Goal: Transaction & Acquisition: Purchase product/service

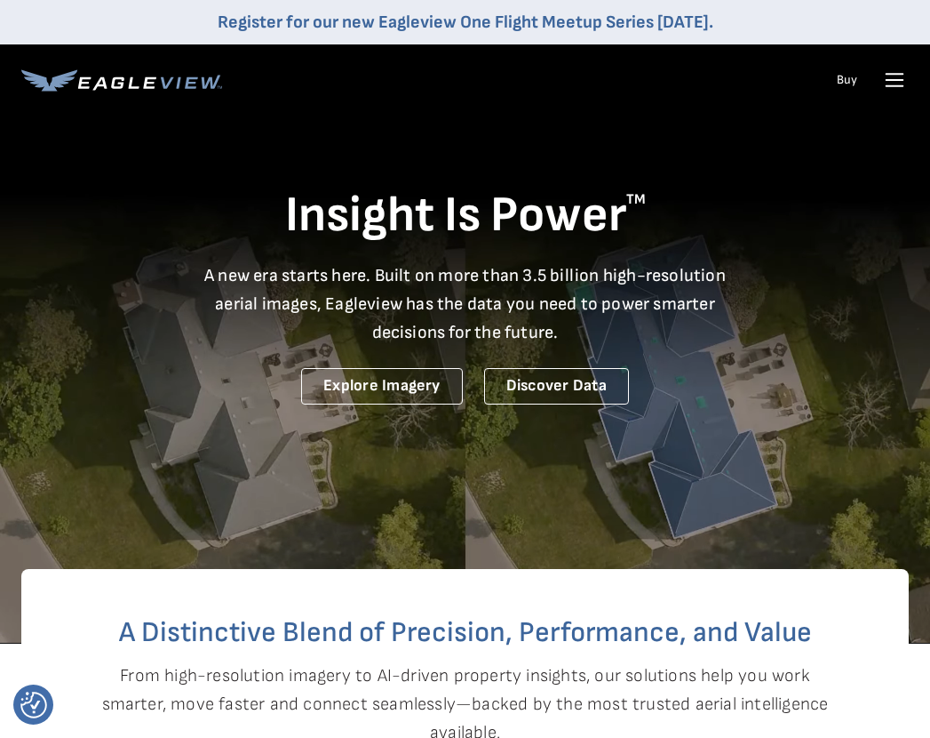
click at [901, 86] on icon at bounding box center [895, 86] width 17 height 0
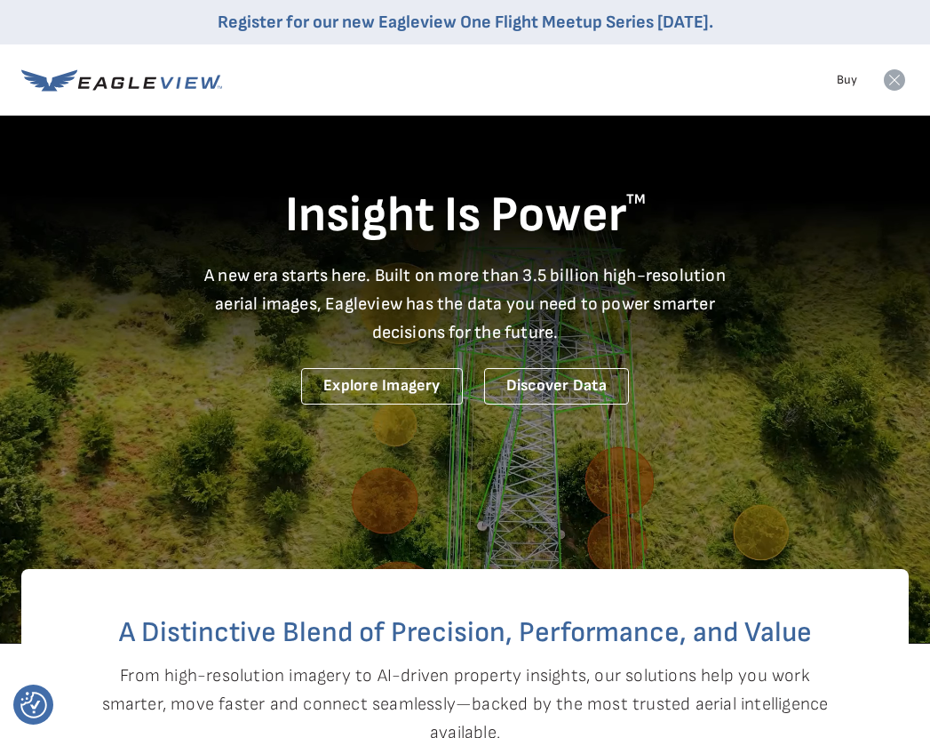
click at [890, 83] on icon at bounding box center [894, 79] width 21 height 21
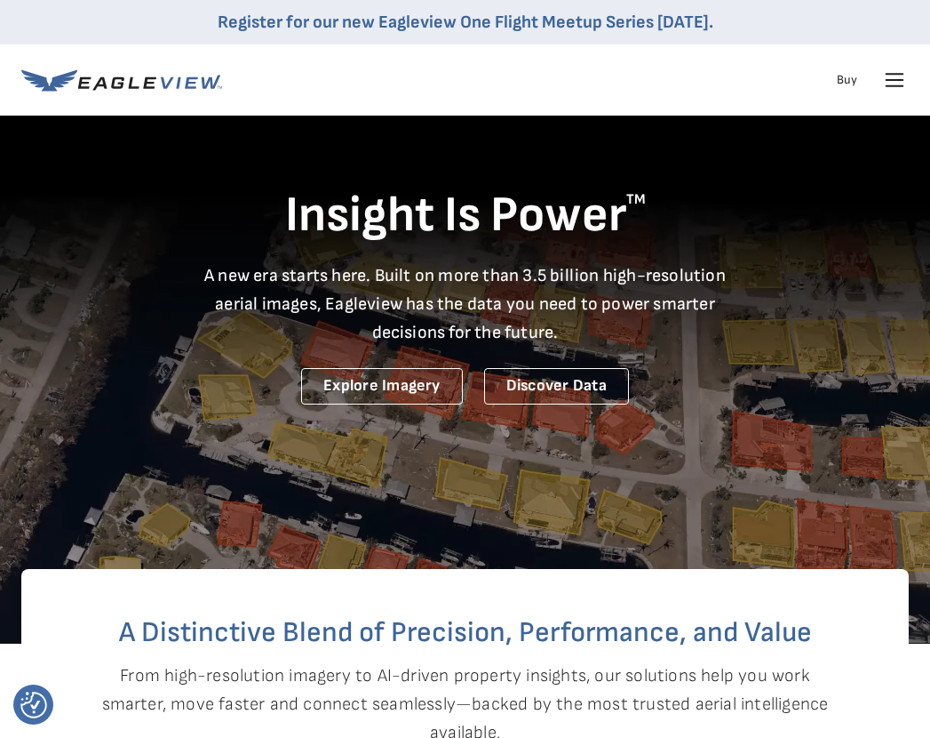
click at [903, 71] on icon at bounding box center [895, 80] width 28 height 28
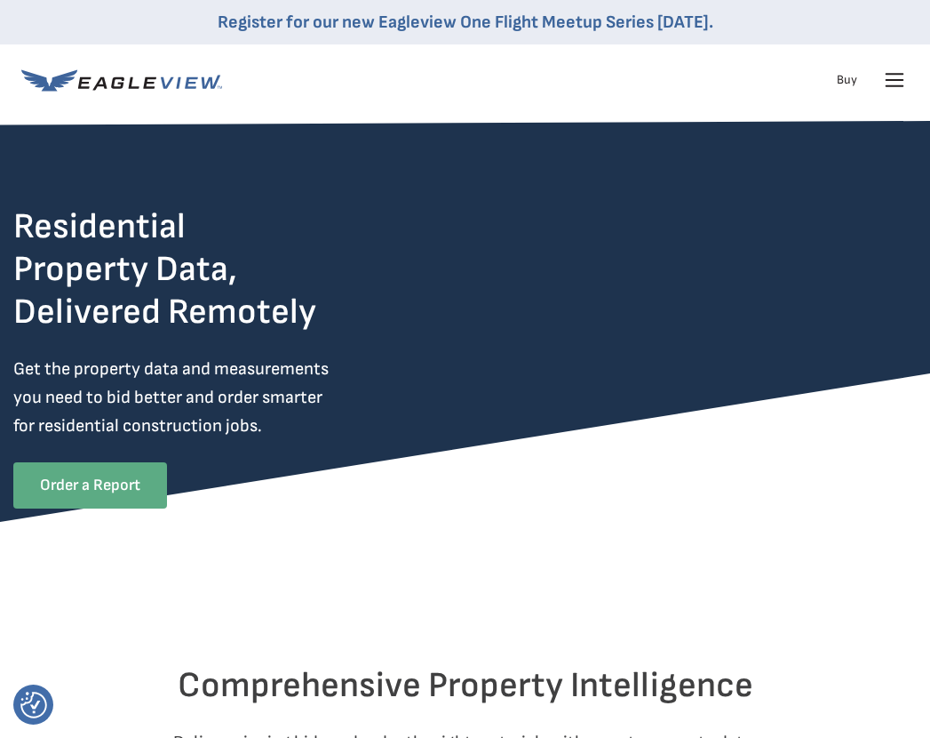
click at [109, 490] on link "Order a Report" at bounding box center [90, 485] width 154 height 46
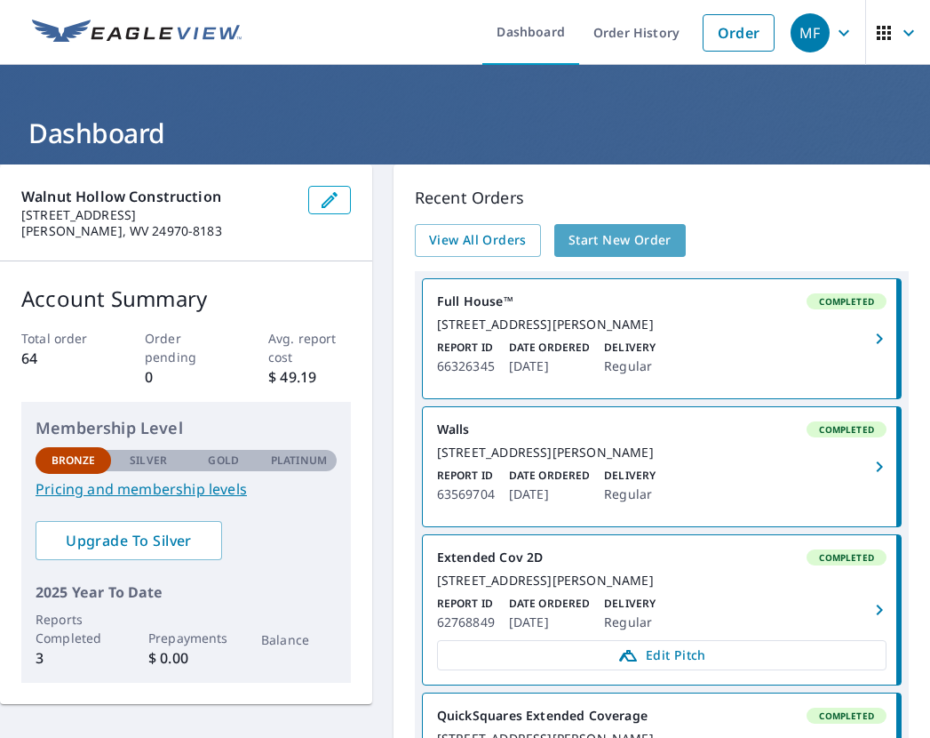
click at [622, 234] on span "Start New Order" at bounding box center [620, 240] width 103 height 22
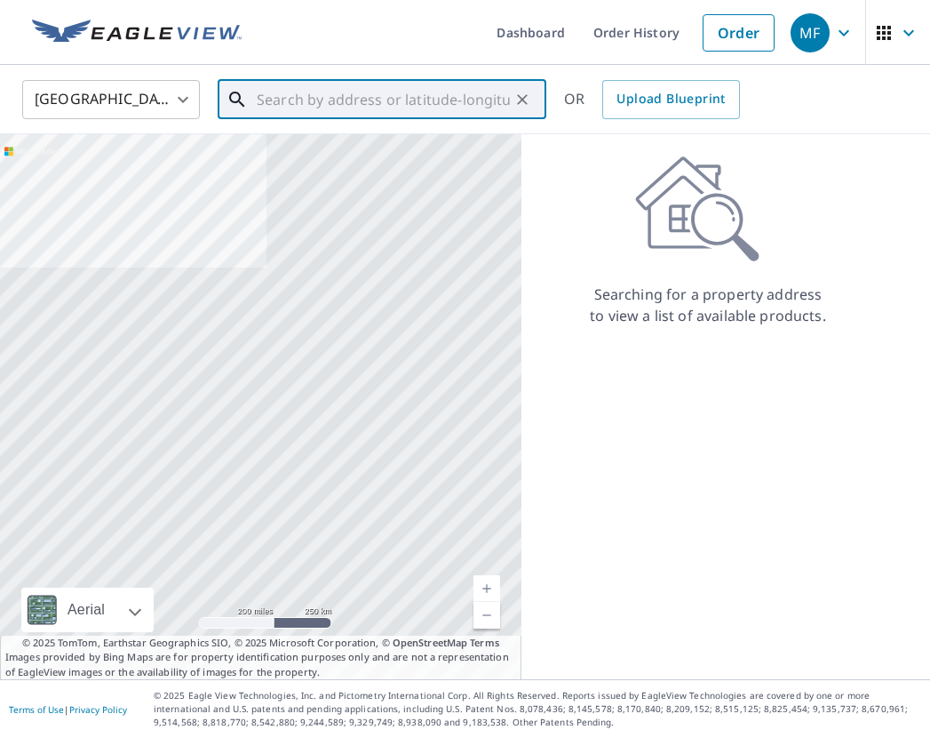
click at [375, 102] on input "text" at bounding box center [383, 100] width 253 height 50
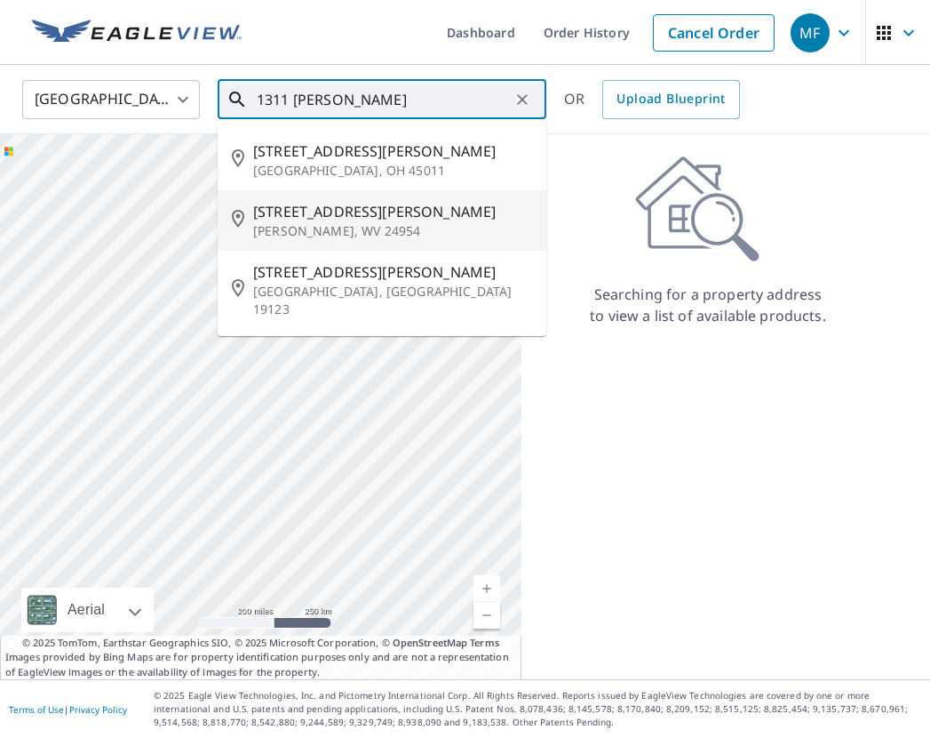
click at [320, 220] on span "1311 Parrish St" at bounding box center [392, 211] width 279 height 21
type input "1311 Parrish St Marlinton, WV 24954"
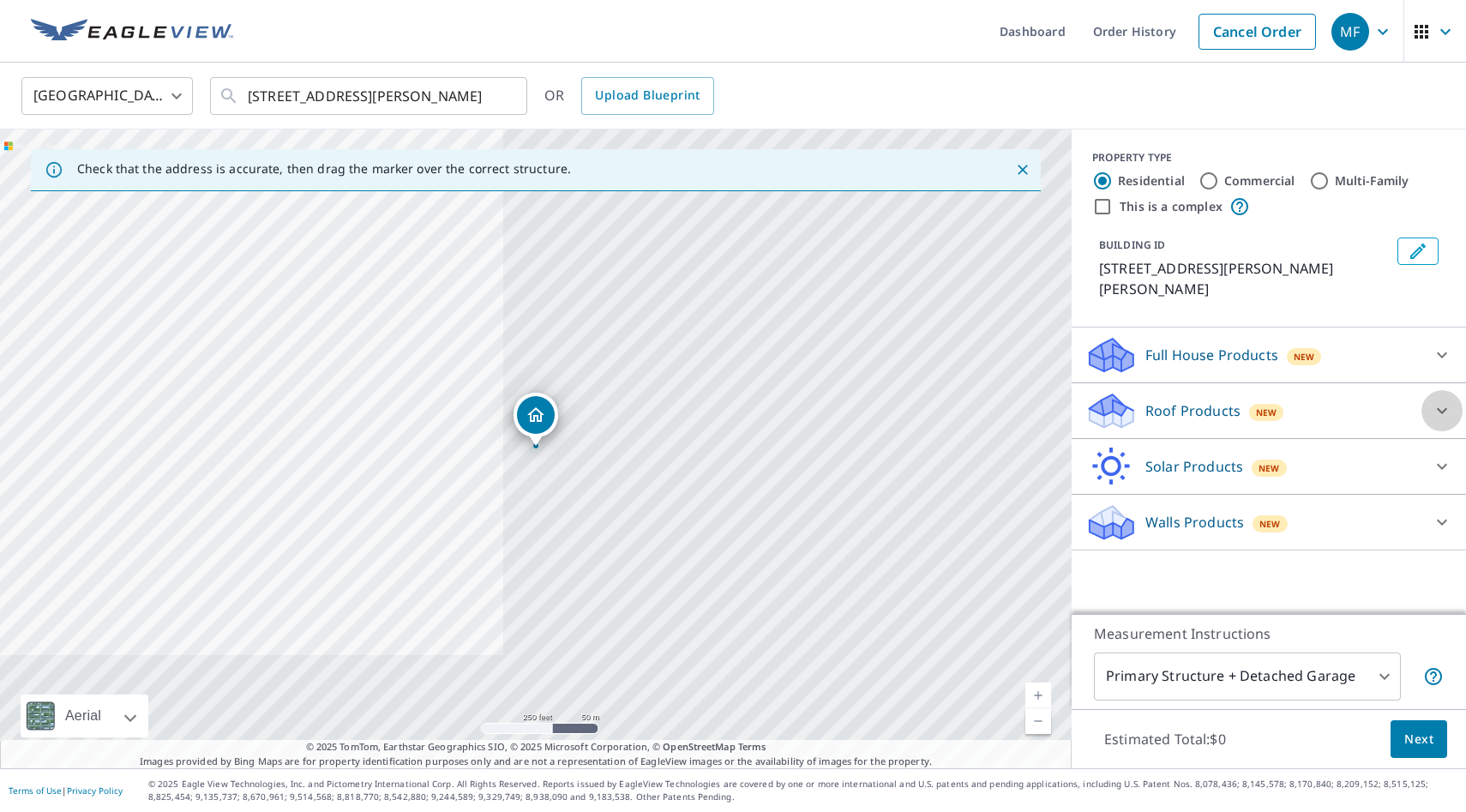
click at [897, 400] on icon at bounding box center [1441, 410] width 20 height 20
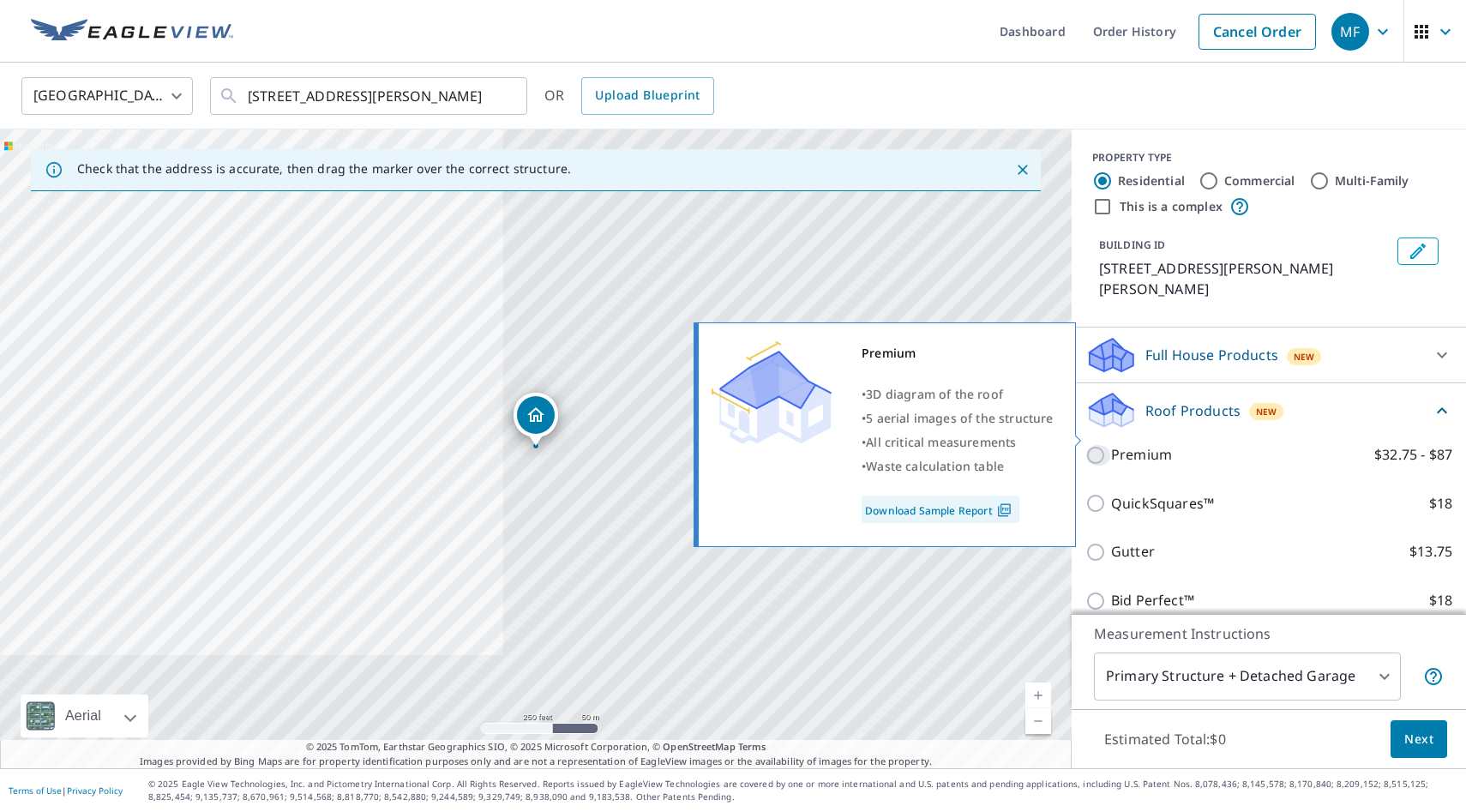
click at [897, 445] on input "Premium $32.75 - $87" at bounding box center [1098, 454] width 26 height 20
checkbox input "true"
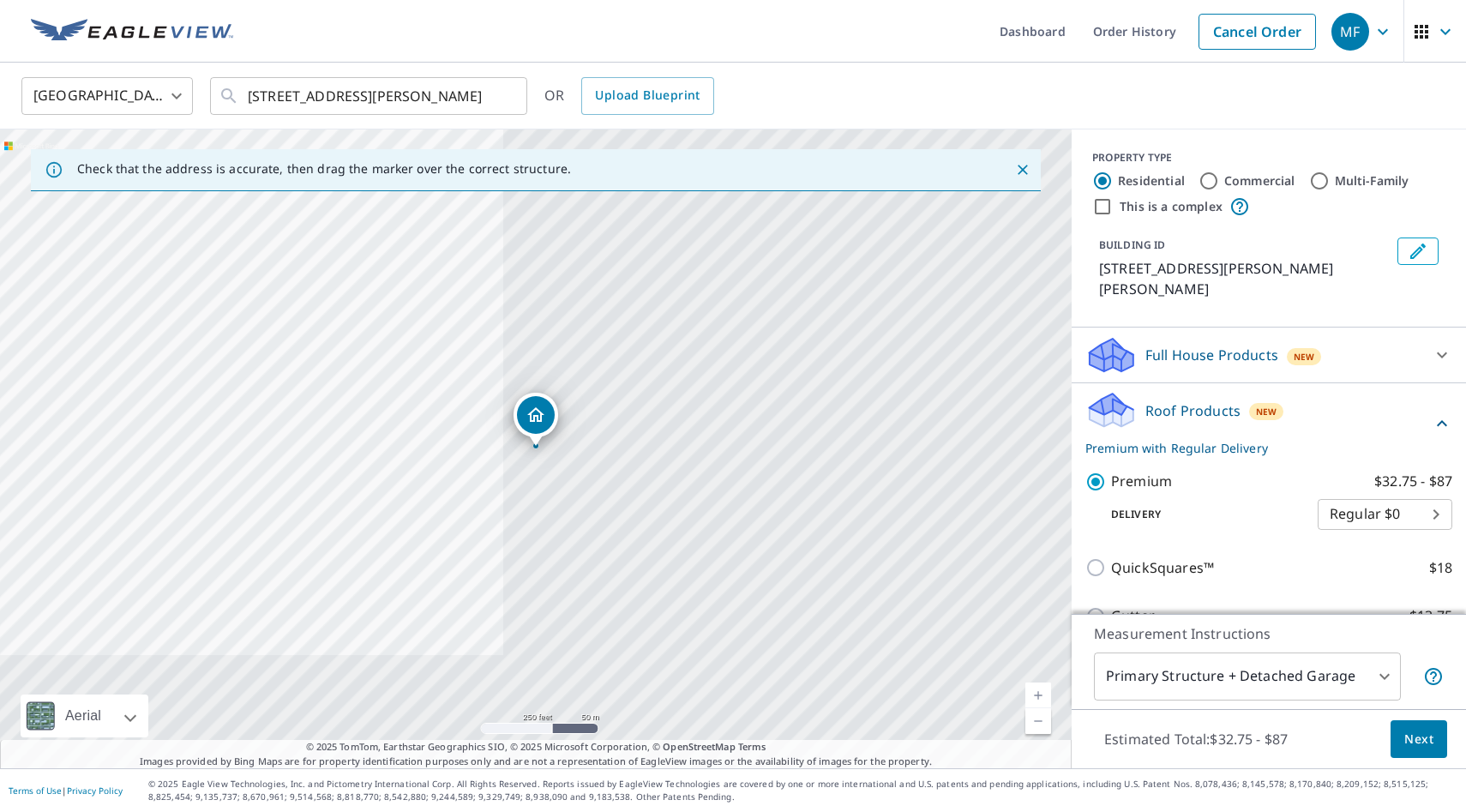
click at [897, 682] on body "MF MF Dashboard Order History Cancel Order MF United States US ​ 1311 Parrish S…" at bounding box center [733, 406] width 1466 height 812
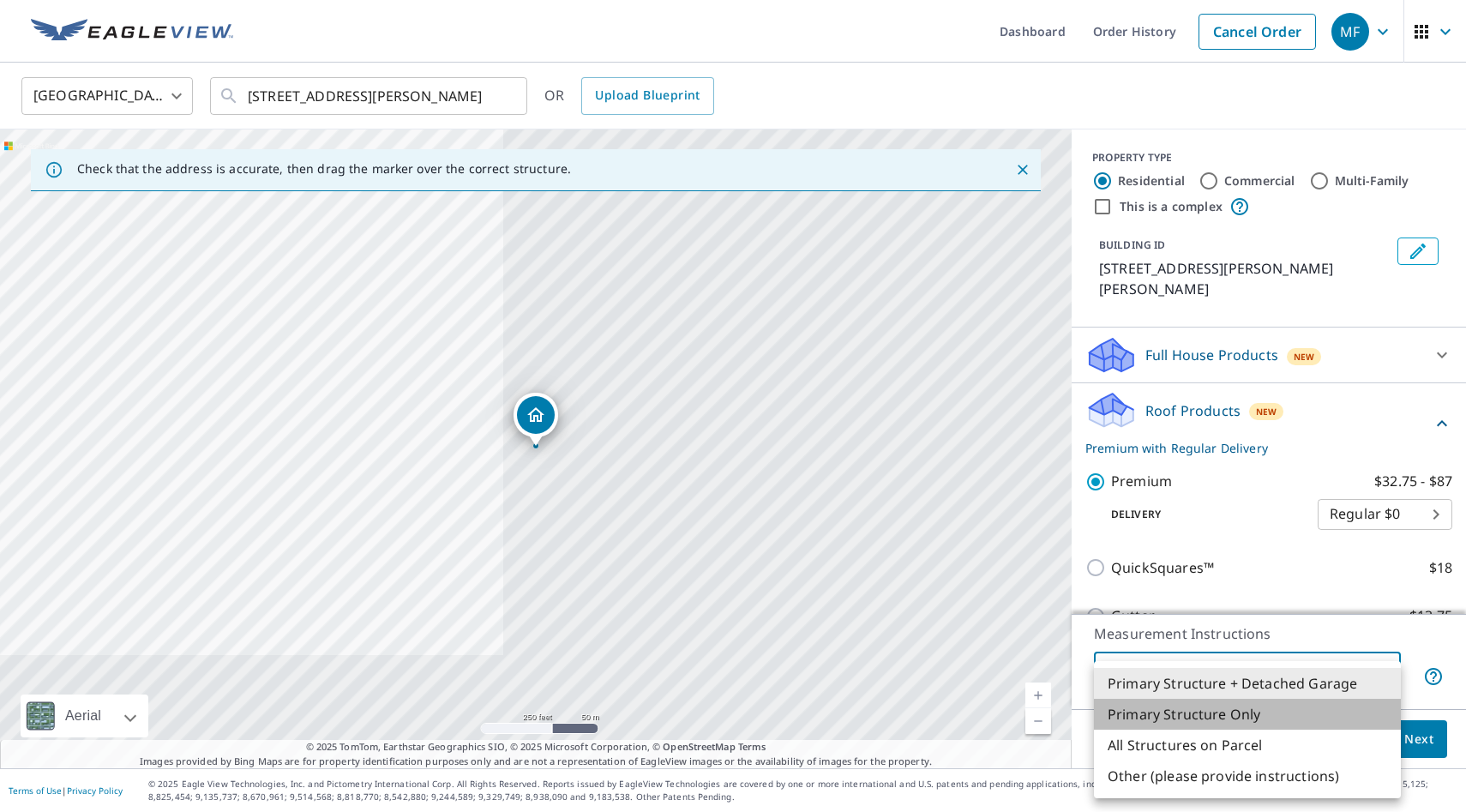
click at [897, 711] on li "Primary Structure Only" at bounding box center [1247, 714] width 307 height 31
type input "2"
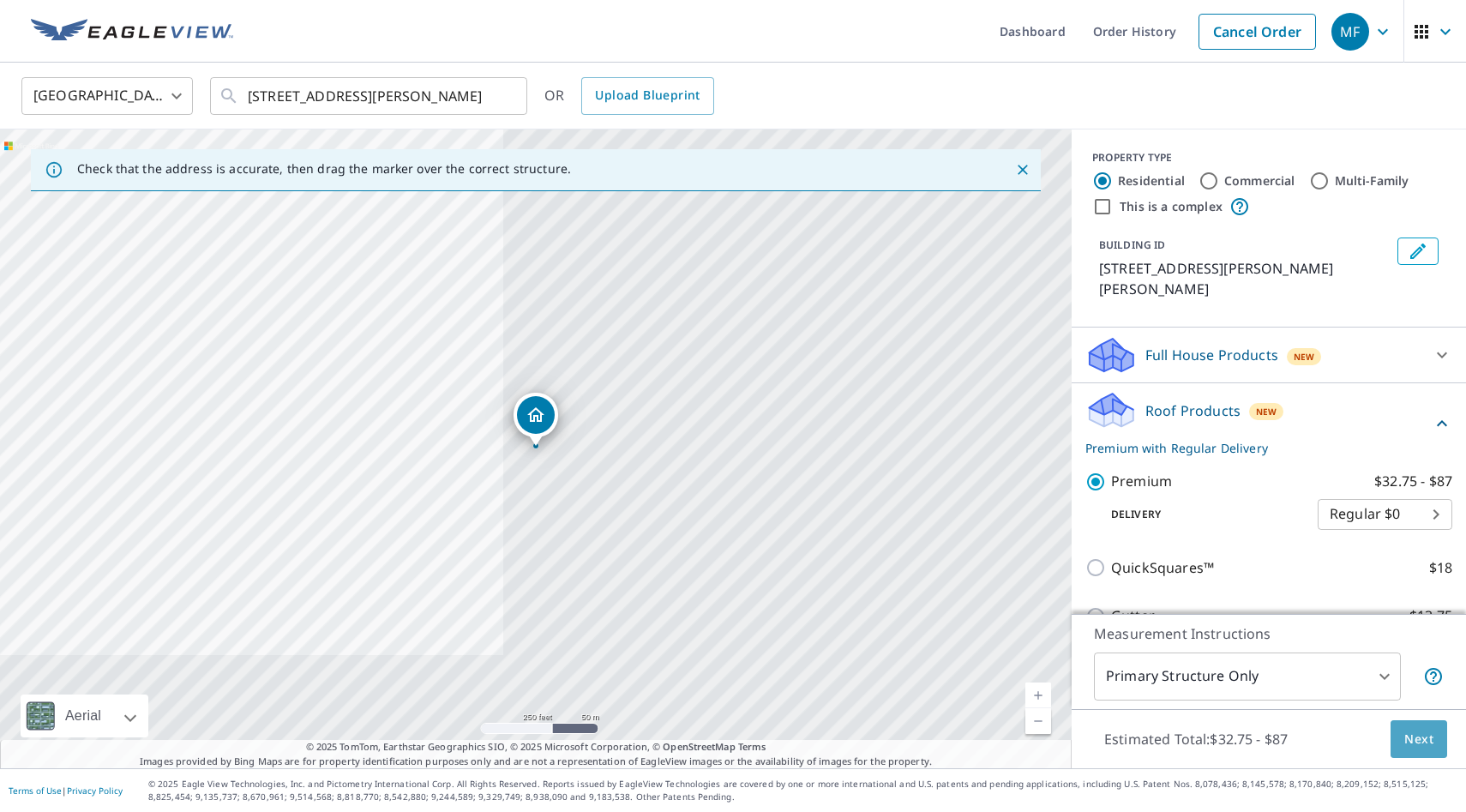
click at [897, 711] on span "Next" at bounding box center [1419, 739] width 29 height 21
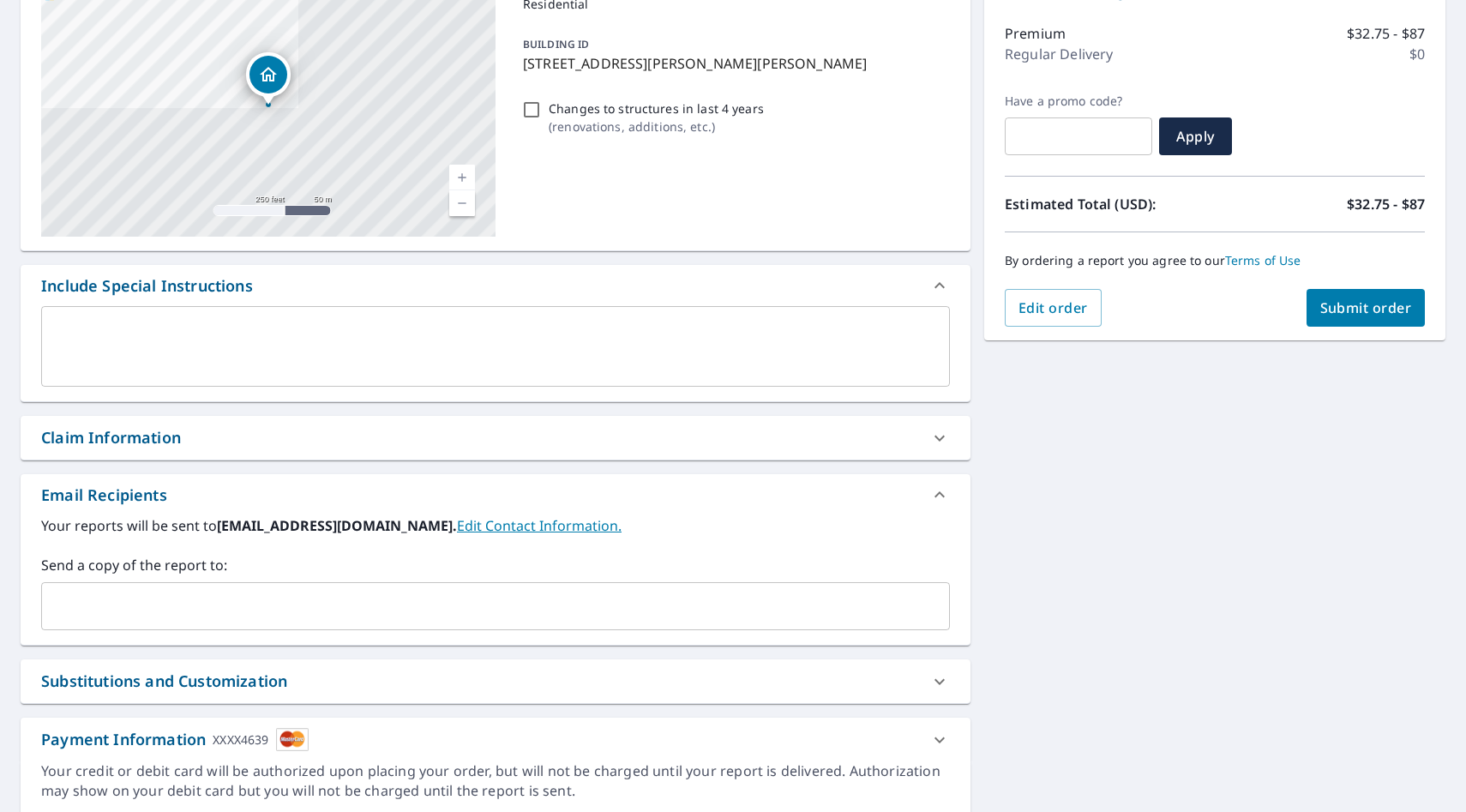
scroll to position [267, 0]
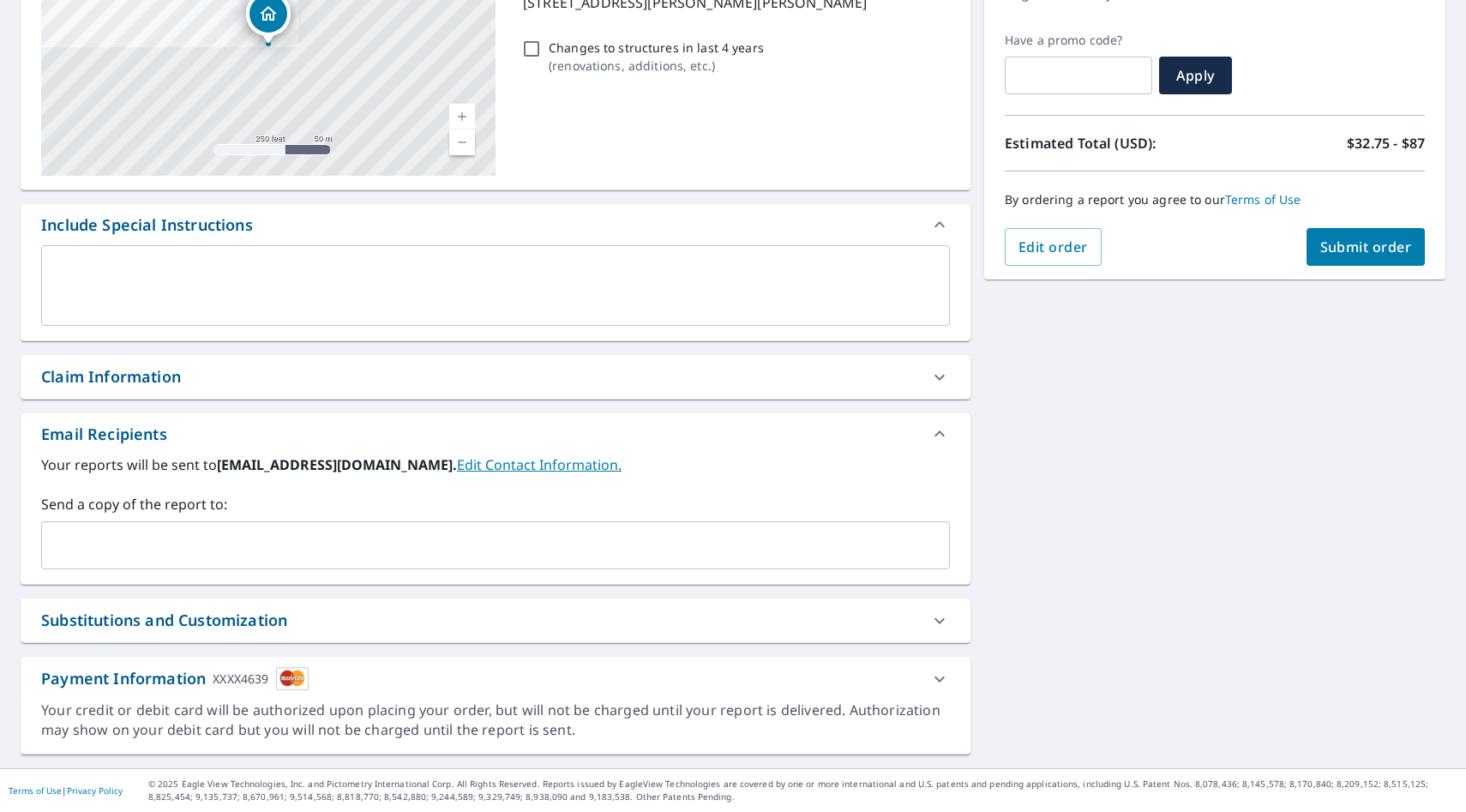
click at [897, 673] on icon at bounding box center [938, 678] width 20 height 20
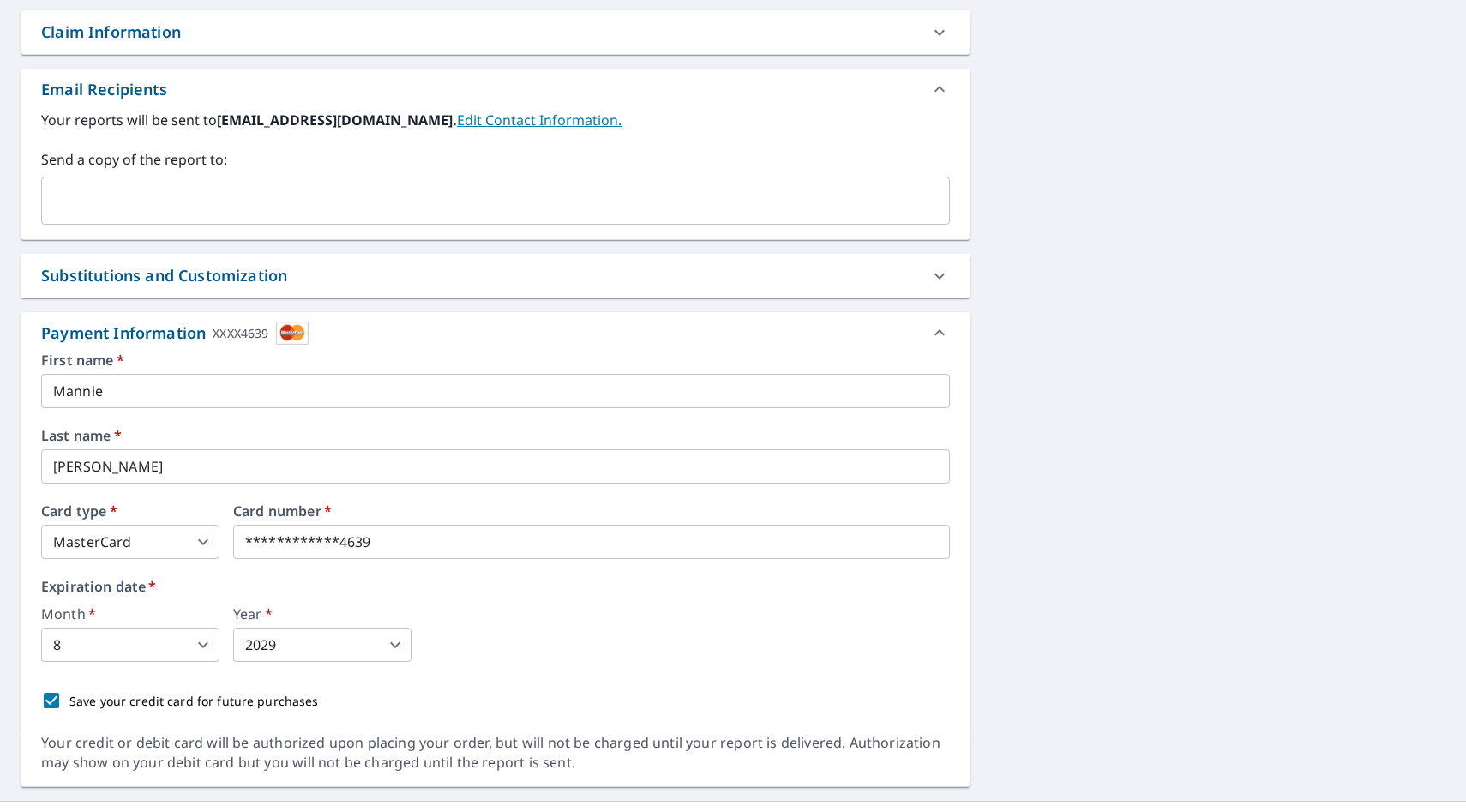
scroll to position [644, 0]
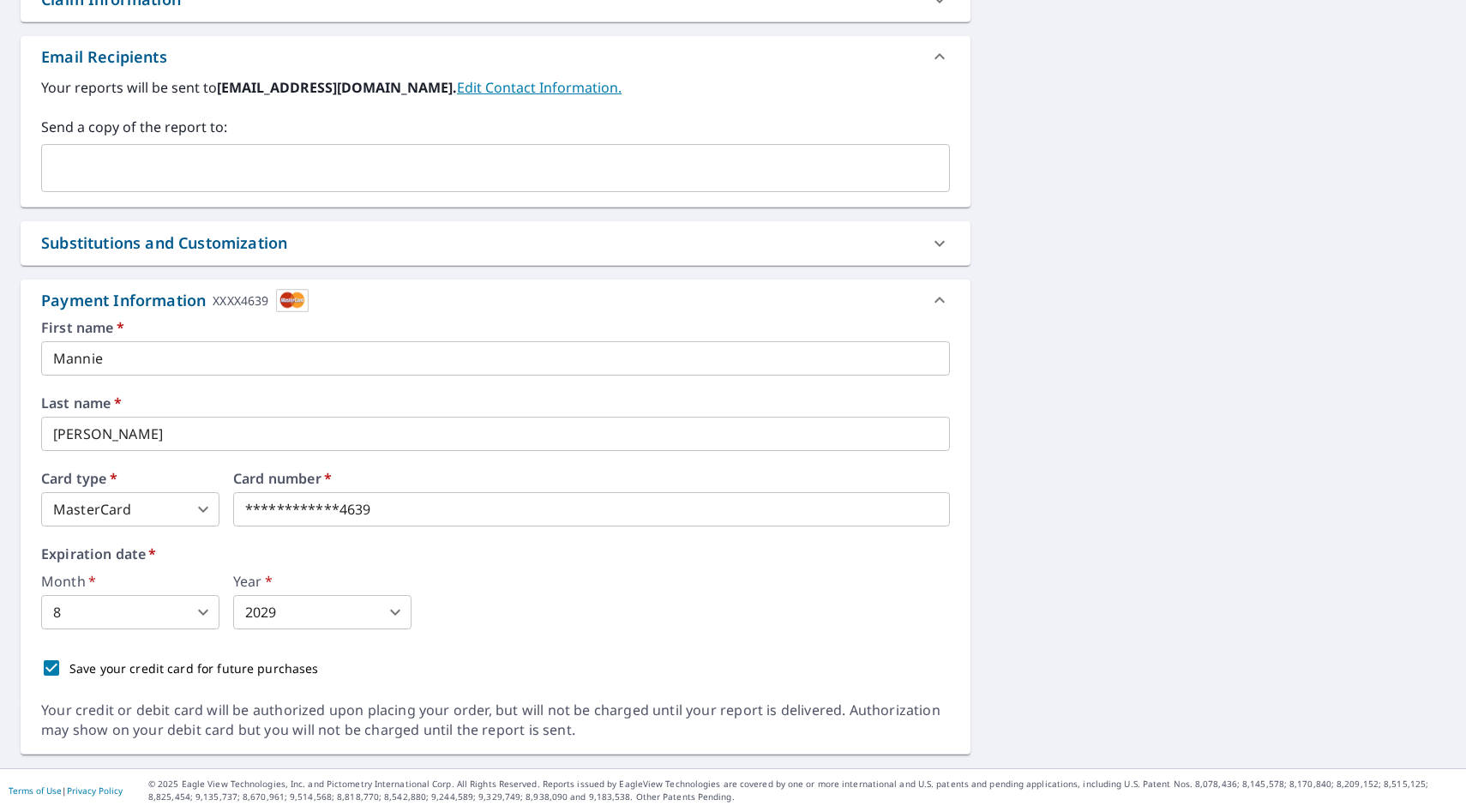
click at [129, 518] on body "MF MF Dashboard Order History Cancel Order MF Dashboard / Finalize Order Finali…" at bounding box center [733, 406] width 1466 height 812
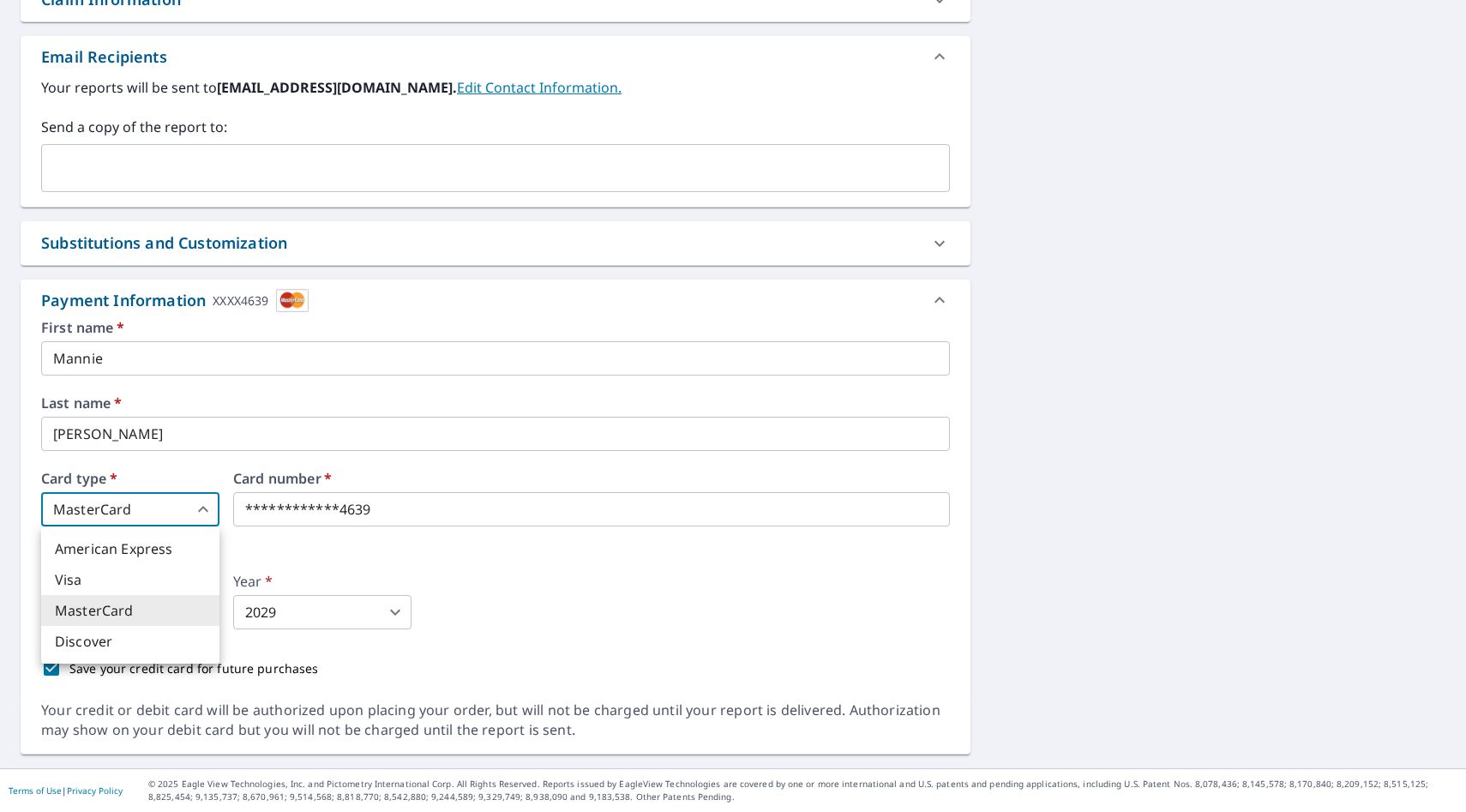
click at [122, 550] on li "American Express" at bounding box center [130, 549] width 178 height 31
type input "1"
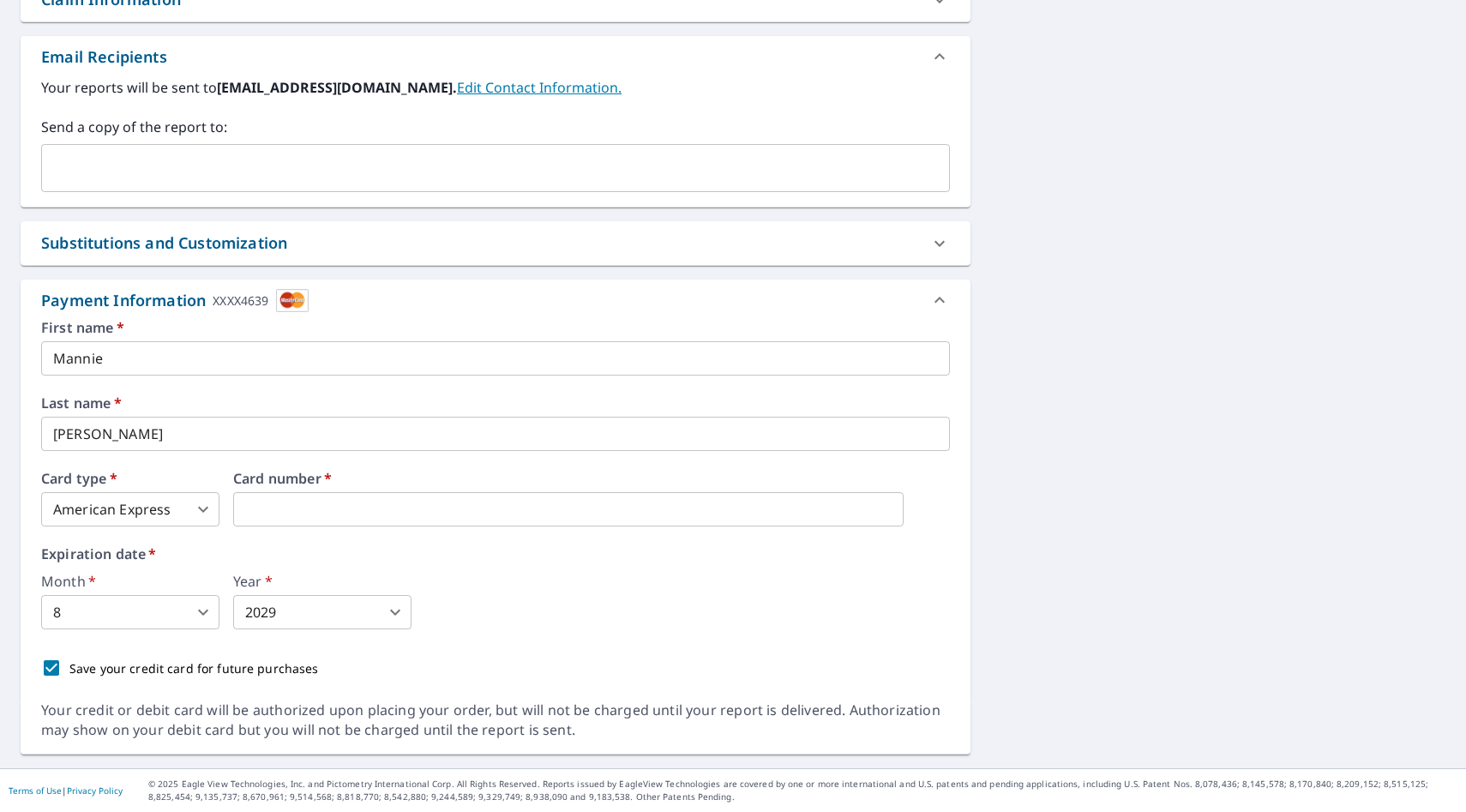
click at [897, 296] on icon at bounding box center [938, 299] width 20 height 20
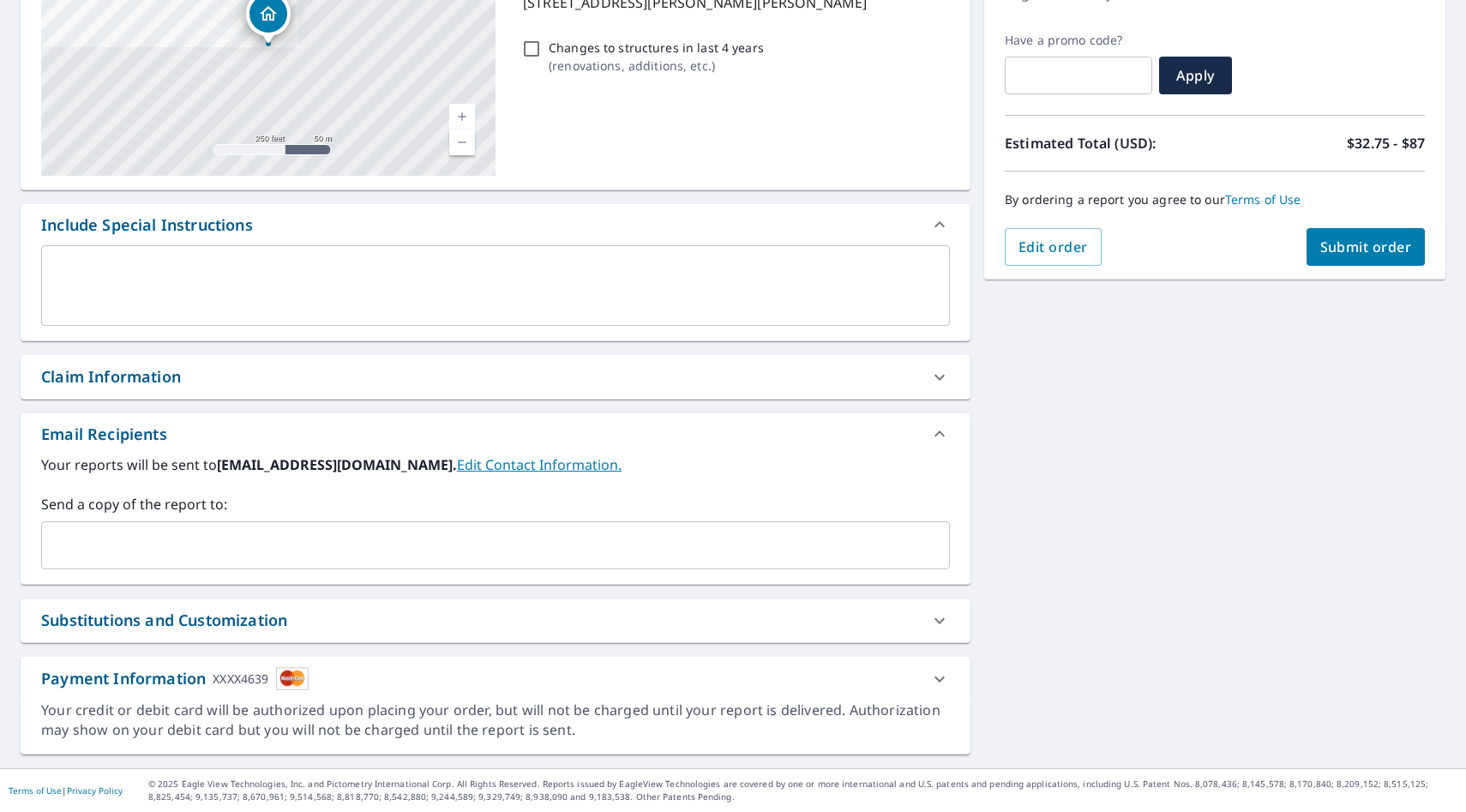
scroll to position [267, 0]
click at [897, 690] on div at bounding box center [939, 679] width 41 height 41
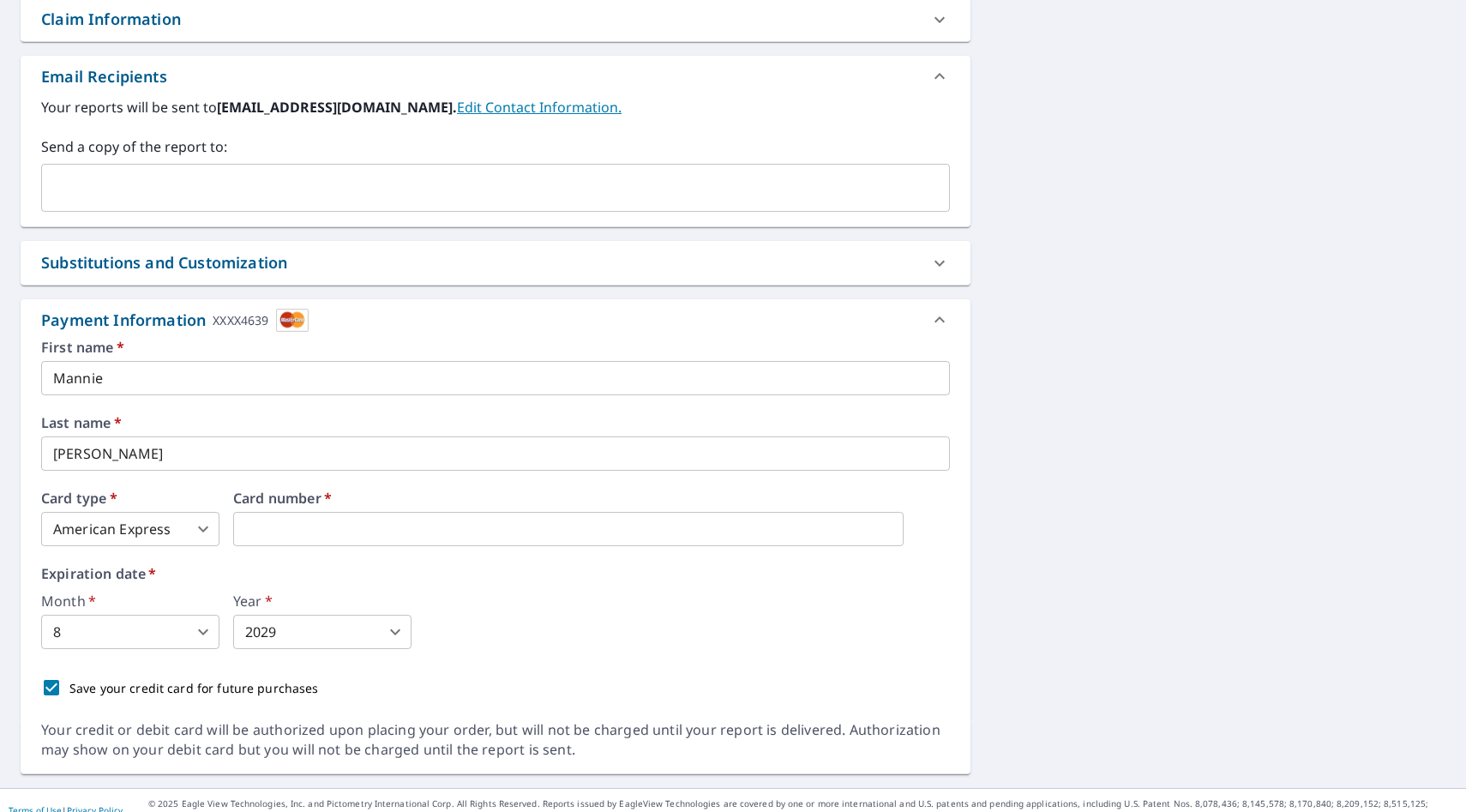
scroll to position [644, 0]
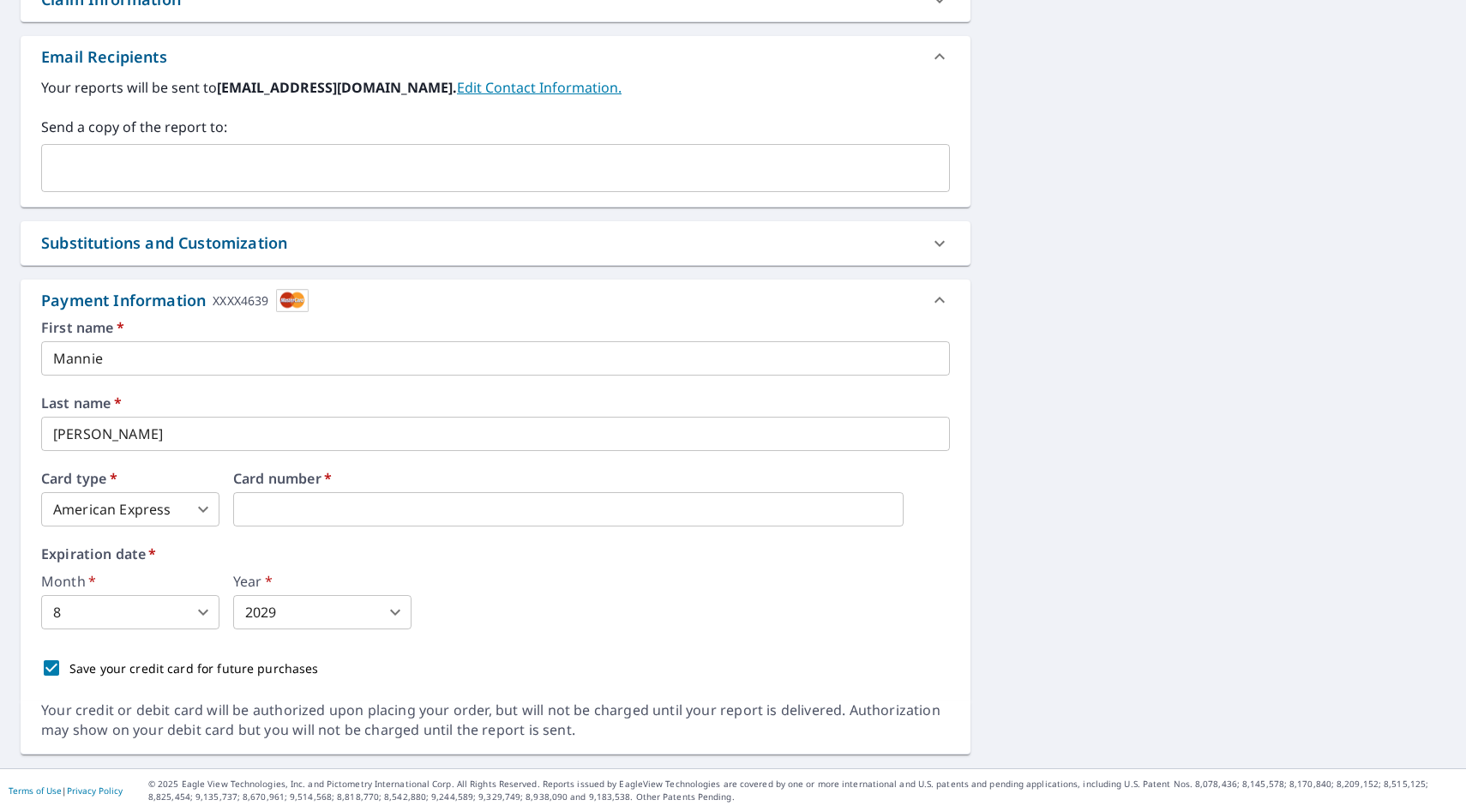
click at [263, 297] on div "XXXX4639" at bounding box center [240, 300] width 56 height 23
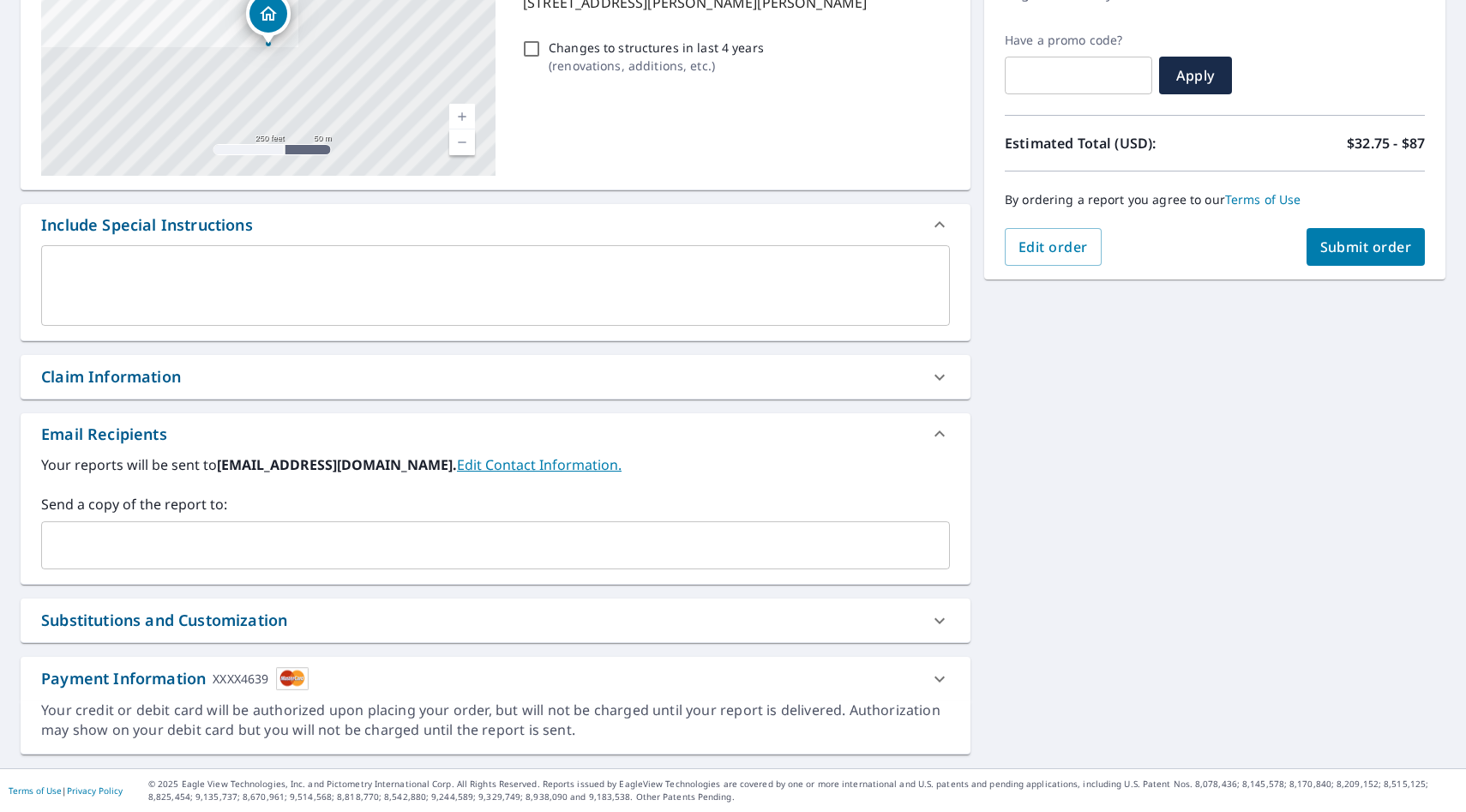
scroll to position [267, 0]
click at [897, 679] on icon at bounding box center [939, 678] width 11 height 6
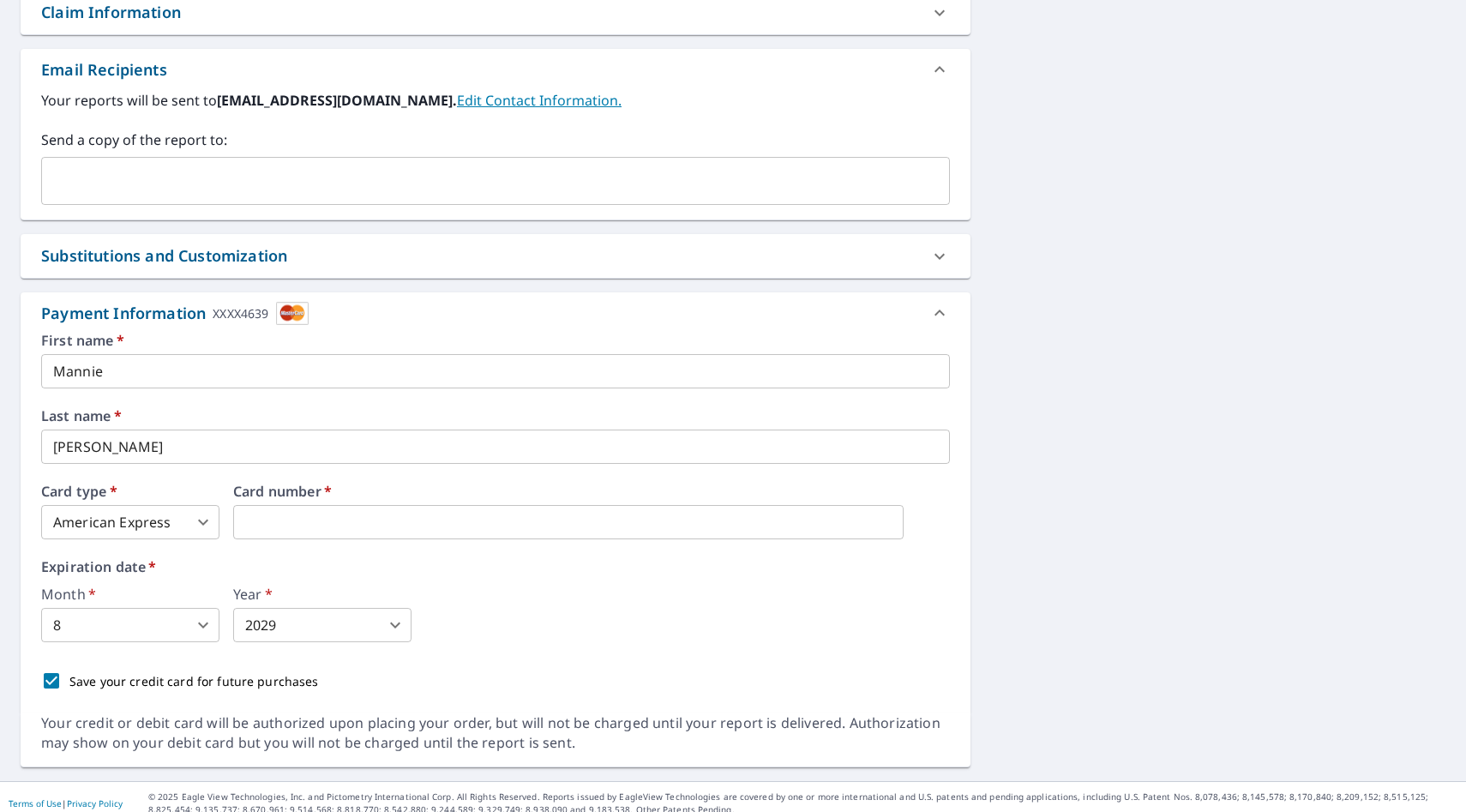
scroll to position [644, 0]
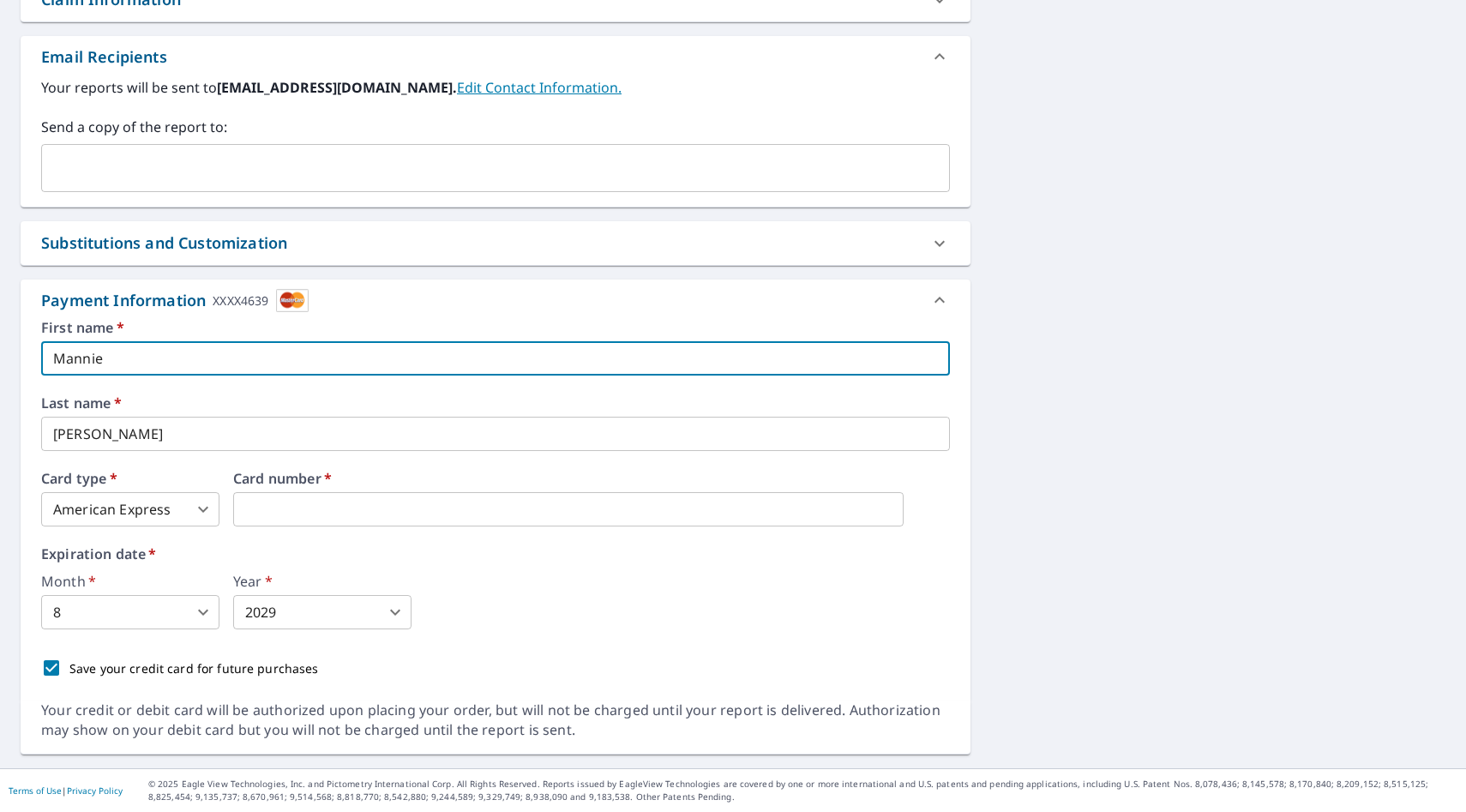
drag, startPoint x: 132, startPoint y: 360, endPoint x: 0, endPoint y: 367, distance: 132.2
click at [0, 367] on div "1311 Parrish St Marlinton, WV 24954 Aerial Road A standard road map Aerial A de…" at bounding box center [733, 141] width 1466 height 1254
type input "M"
type input "Kathryn"
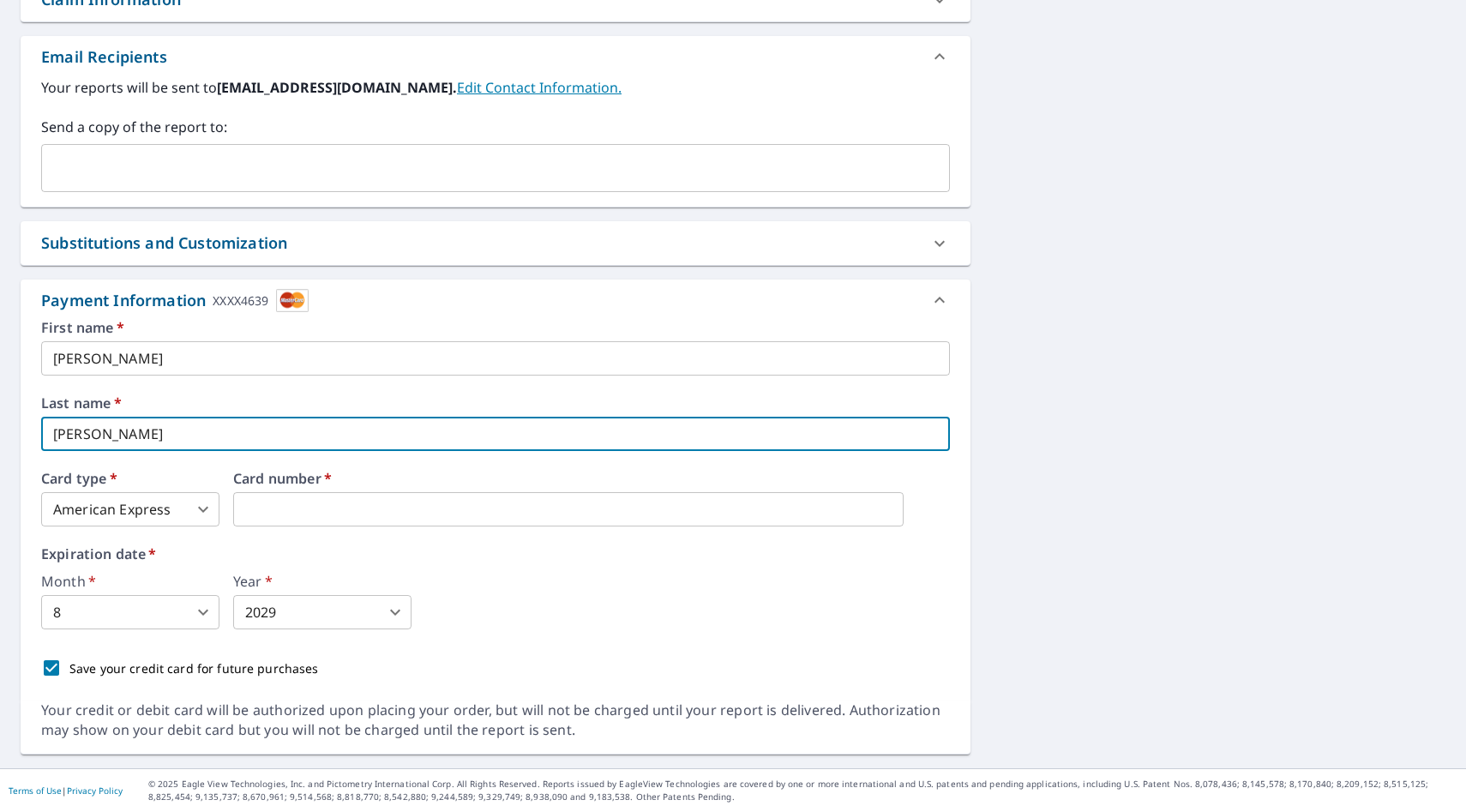
click at [897, 681] on div "Save your credit card for future purchases" at bounding box center [496, 667] width 909 height 36
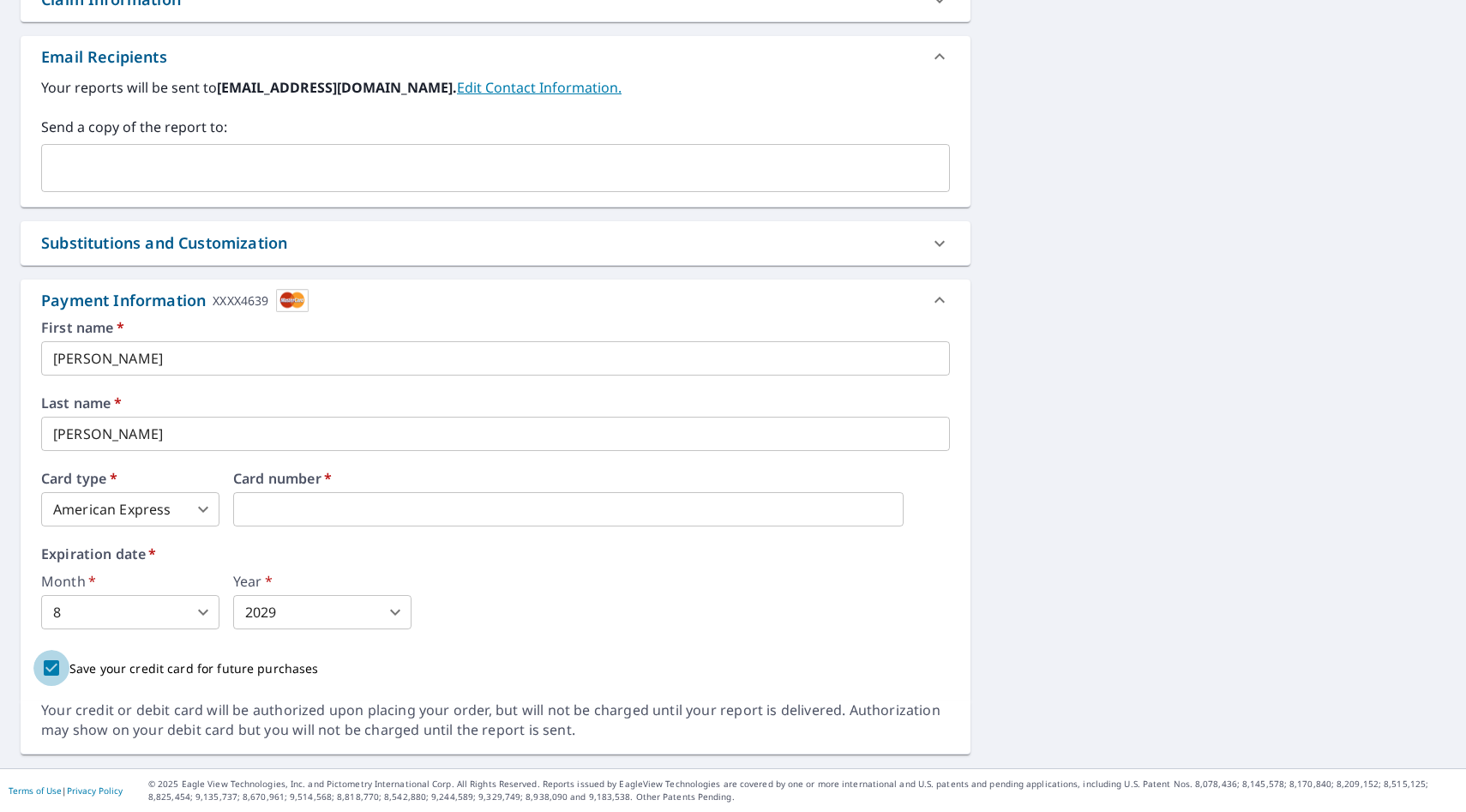
scroll to position [0, 0]
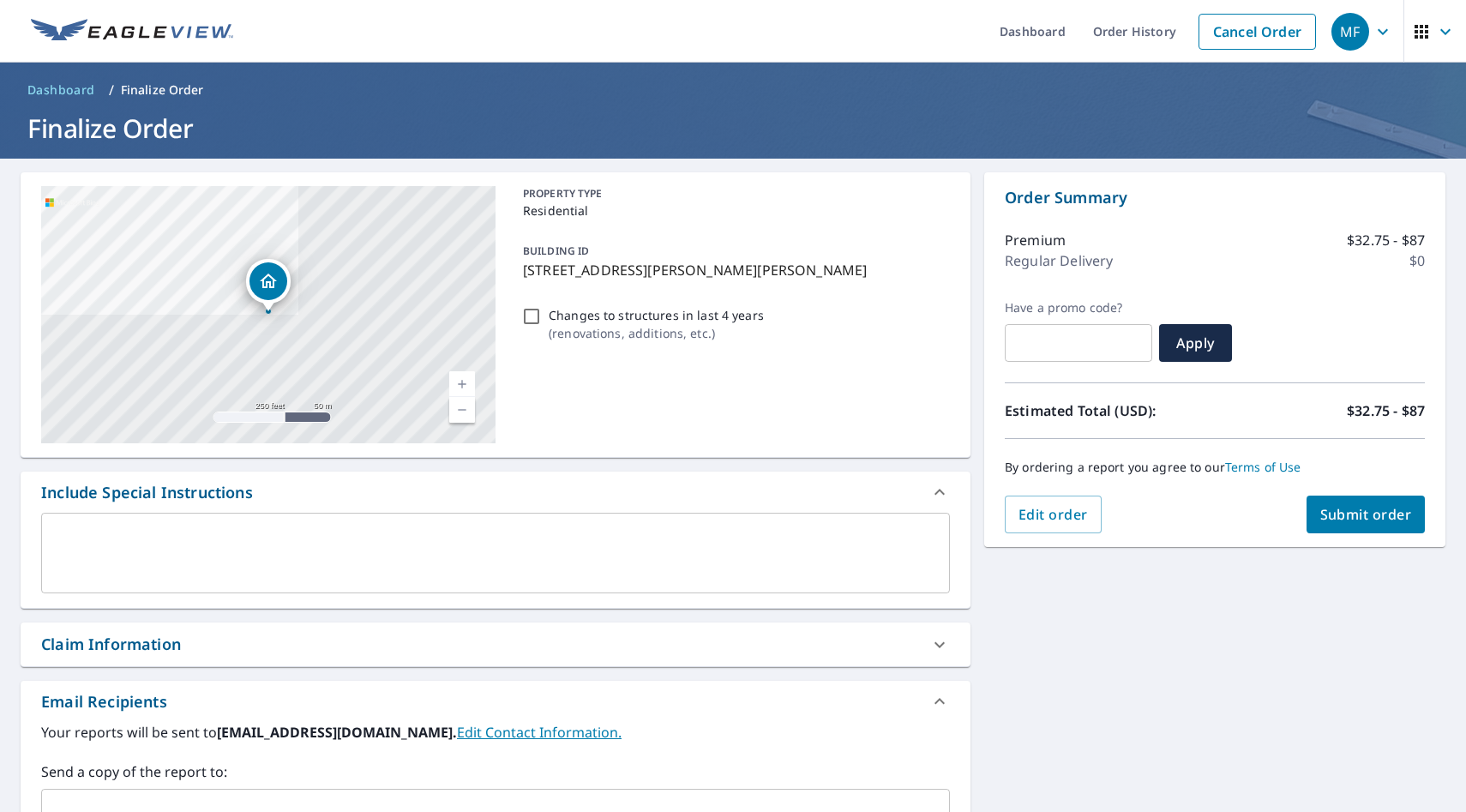
click at [897, 696] on div "1311 Parrish St Marlinton, WV 24954 Aerial Road A standard road map Aerial A de…" at bounding box center [733, 785] width 1466 height 1254
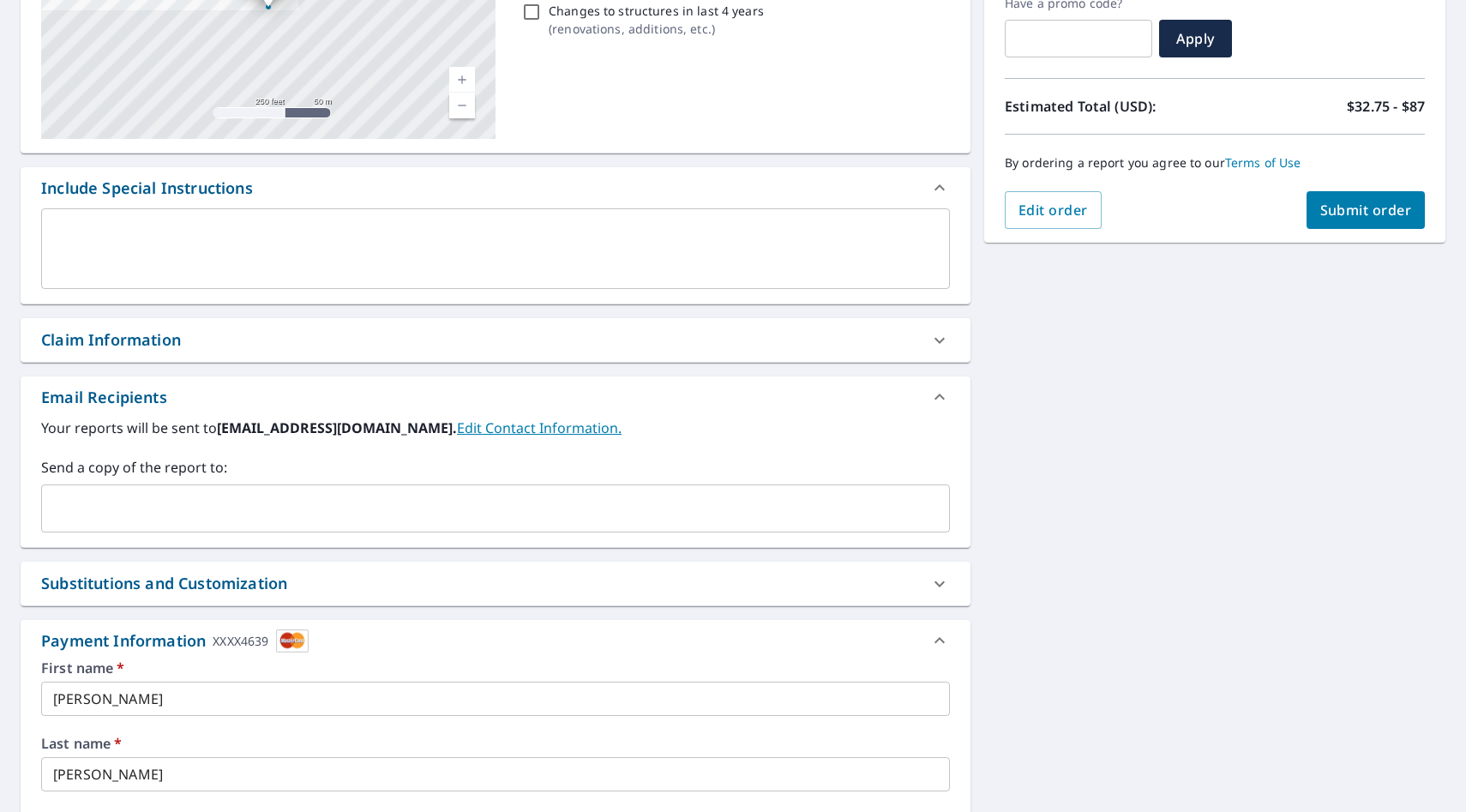
scroll to position [302, 0]
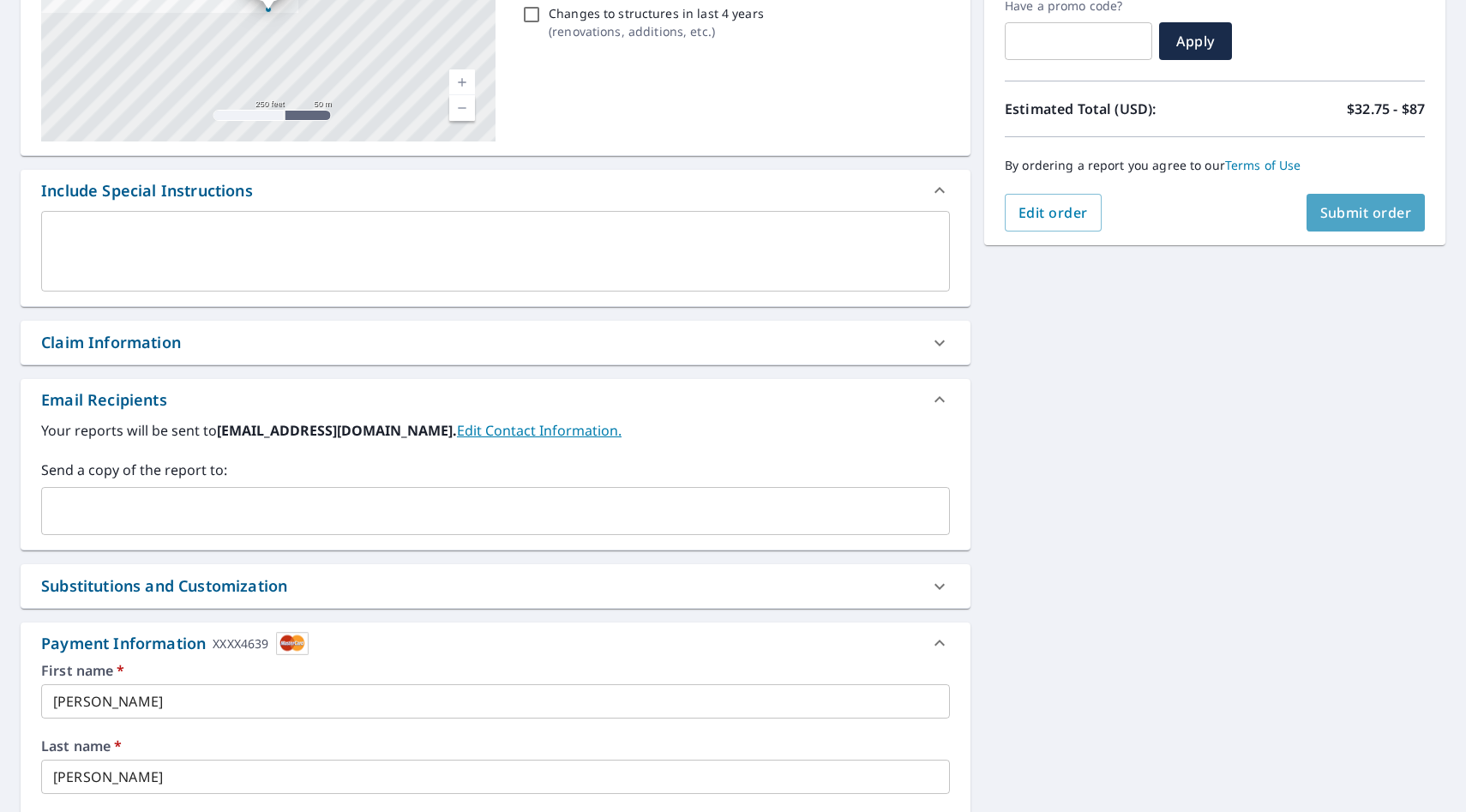
click at [897, 216] on span "Submit order" at bounding box center [1366, 213] width 92 height 19
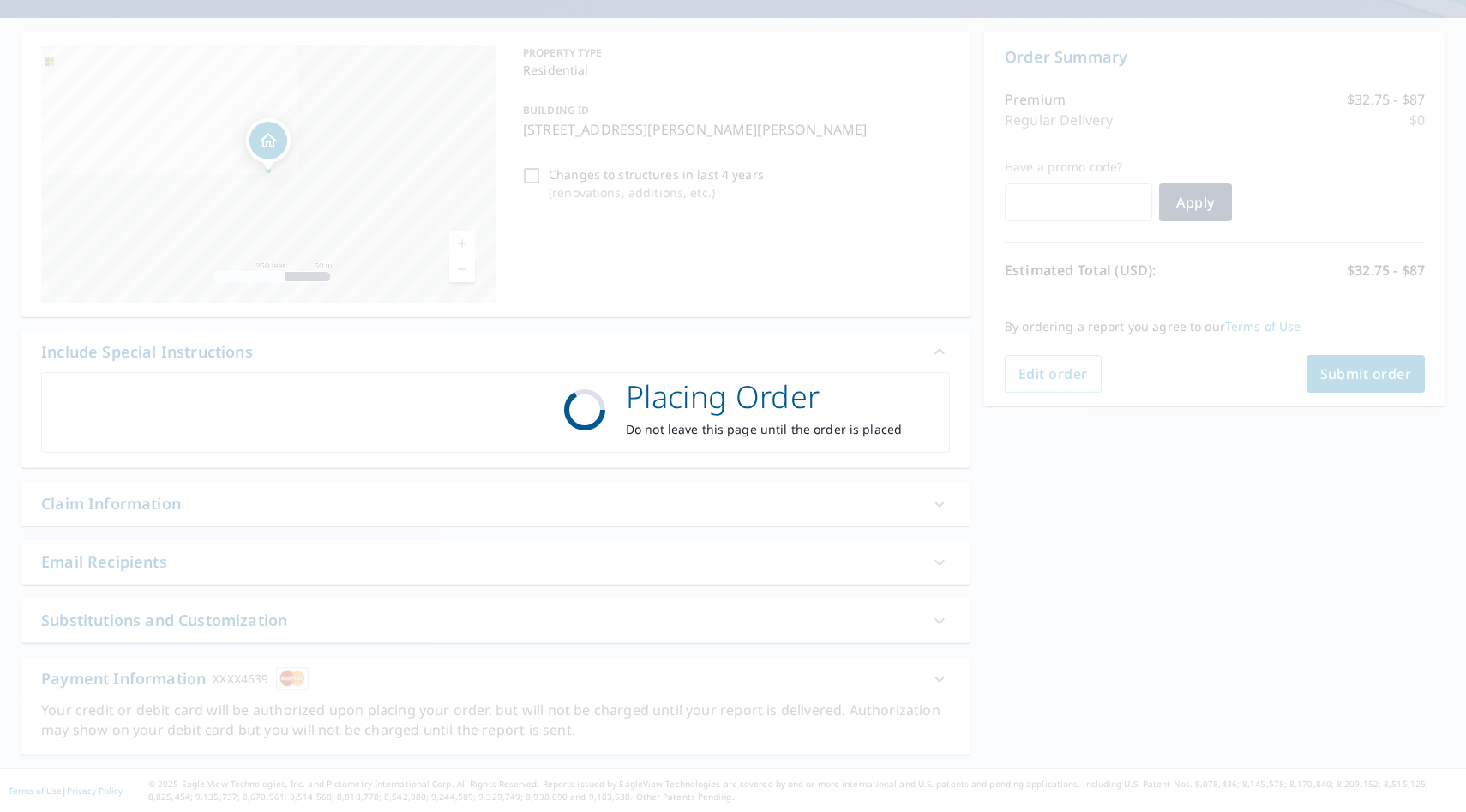
scroll to position [141, 0]
